Goal: Find specific page/section: Find specific page/section

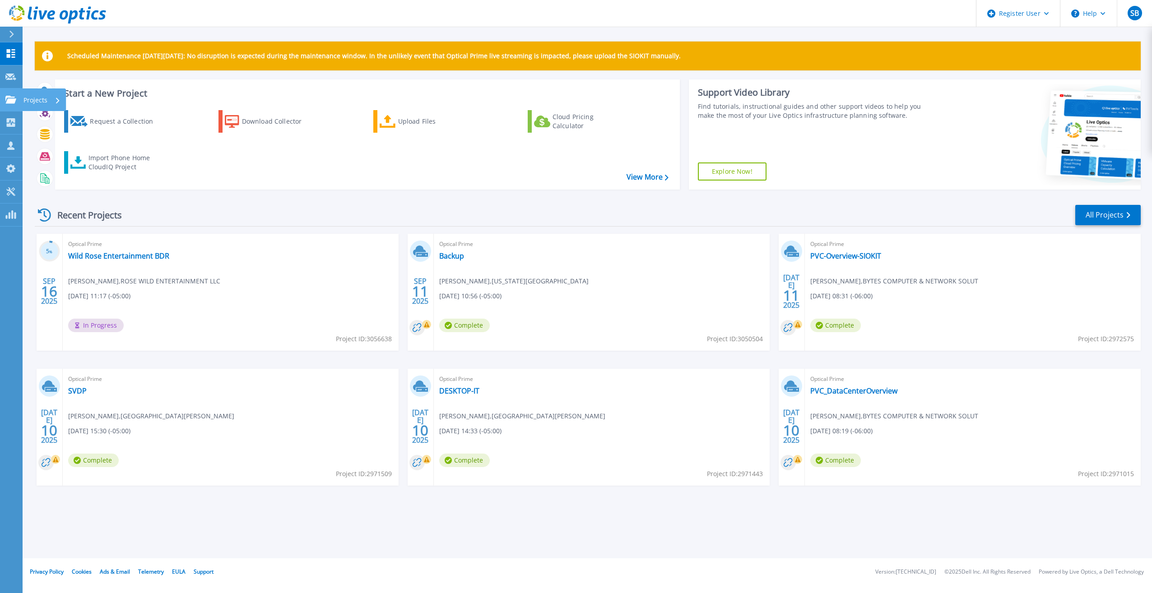
click at [1, 105] on link "Projects Projects" at bounding box center [11, 100] width 23 height 23
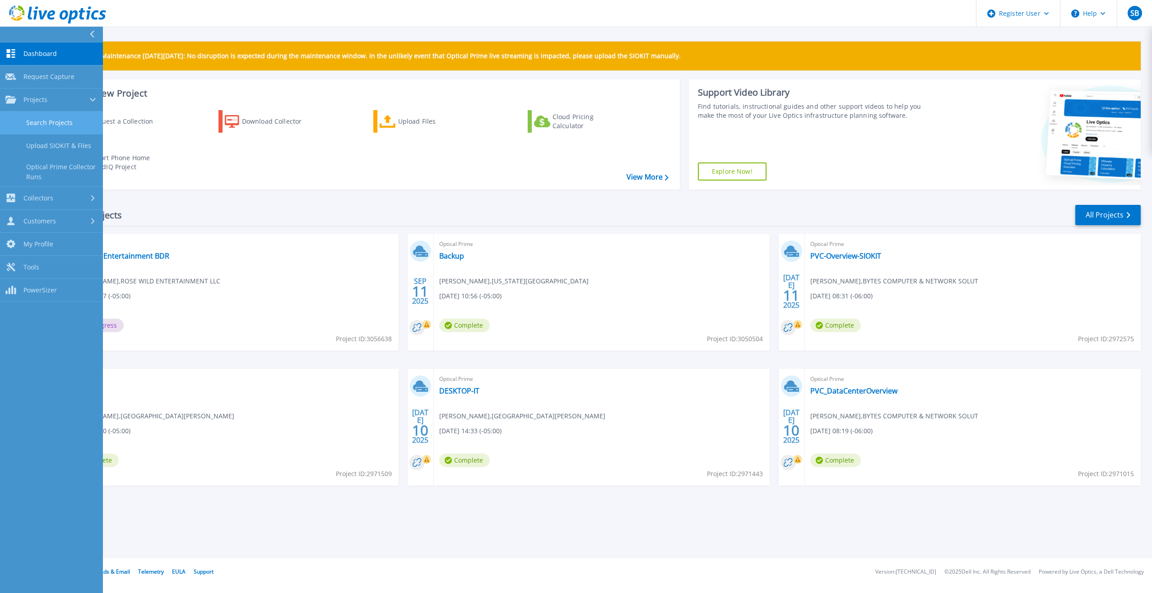
click at [40, 120] on link "Search Projects" at bounding box center [51, 123] width 103 height 23
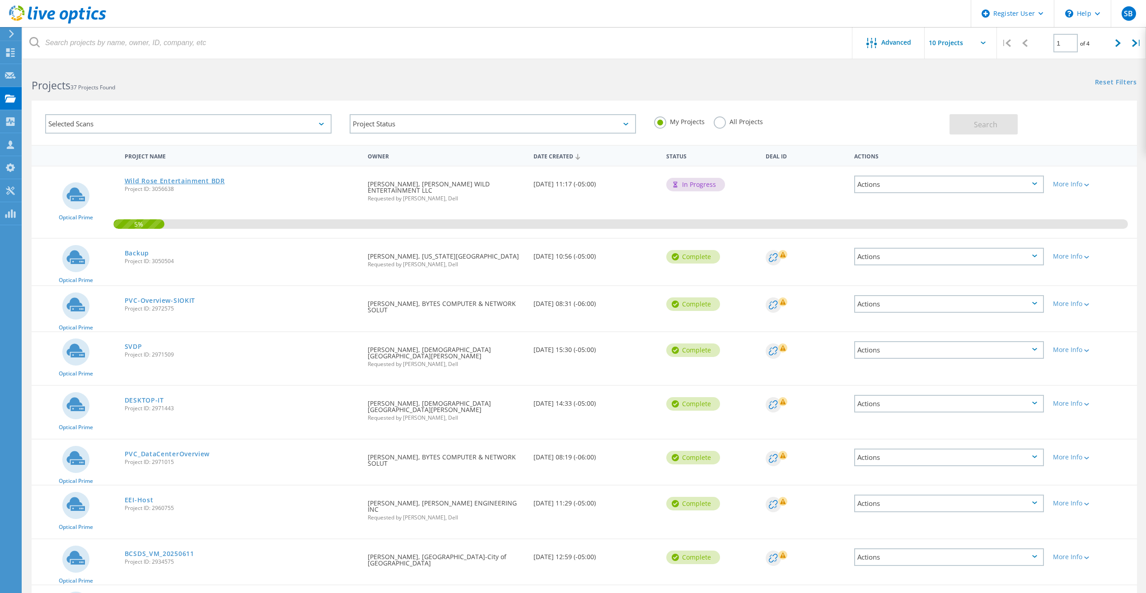
click at [209, 182] on link "Wild Rose Entertainment BDR" at bounding box center [175, 181] width 100 height 6
